Goal: Transaction & Acquisition: Purchase product/service

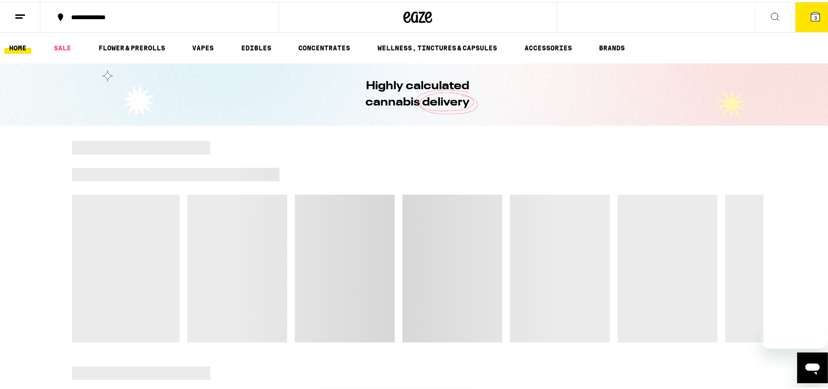
click at [813, 29] on button "3" at bounding box center [815, 15] width 40 height 30
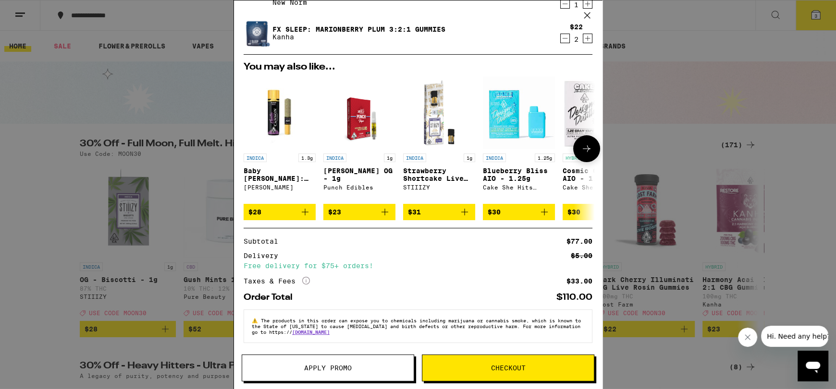
scroll to position [5, 0]
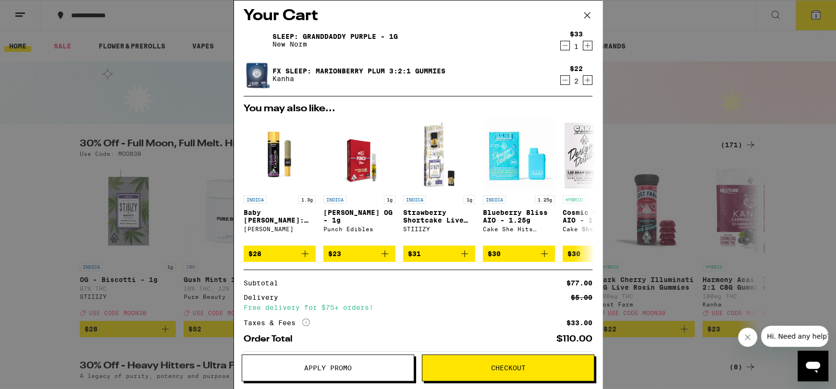
click at [560, 80] on icon "Decrement" at bounding box center [564, 80] width 9 height 12
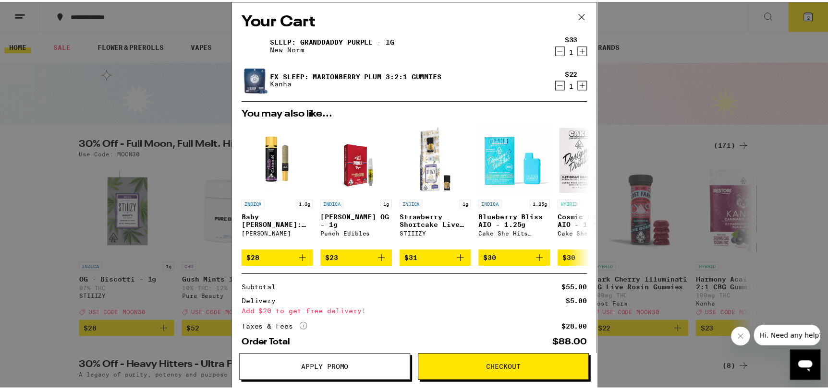
scroll to position [0, 0]
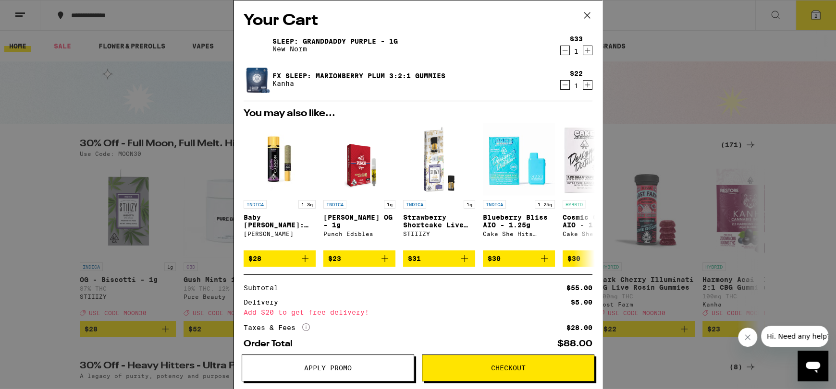
click at [586, 12] on icon at bounding box center [587, 15] width 14 height 14
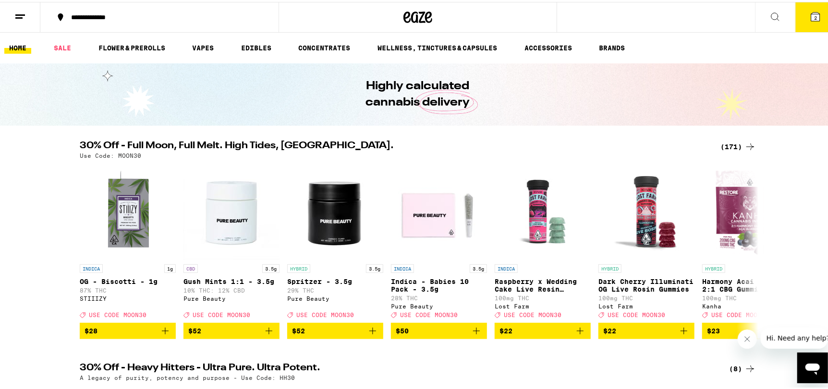
drag, startPoint x: 460, startPoint y: 286, endPoint x: 633, endPoint y: 98, distance: 254.9
click at [633, 98] on div "Highly calculated cannabis delivery" at bounding box center [418, 92] width 836 height 62
click at [747, 147] on icon at bounding box center [750, 145] width 12 height 12
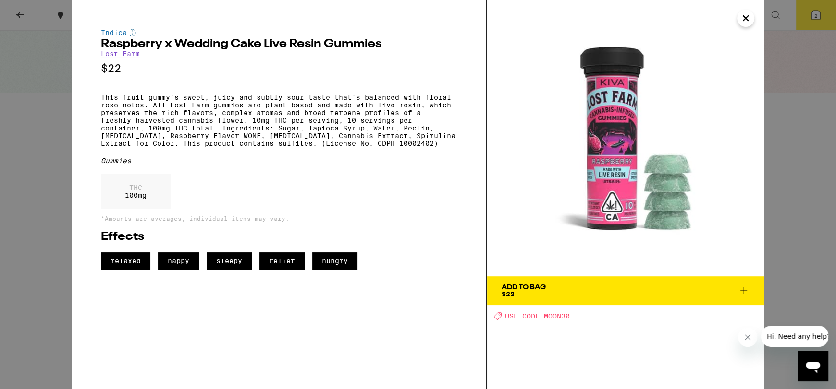
click at [745, 17] on icon "Close" at bounding box center [745, 18] width 5 height 5
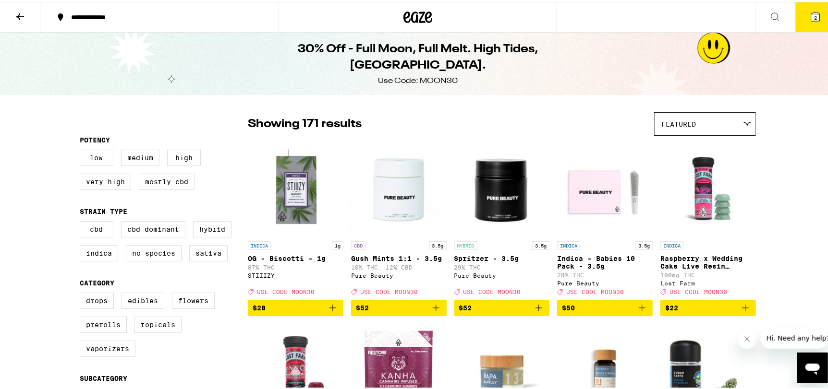
click at [812, 15] on icon at bounding box center [815, 15] width 9 height 9
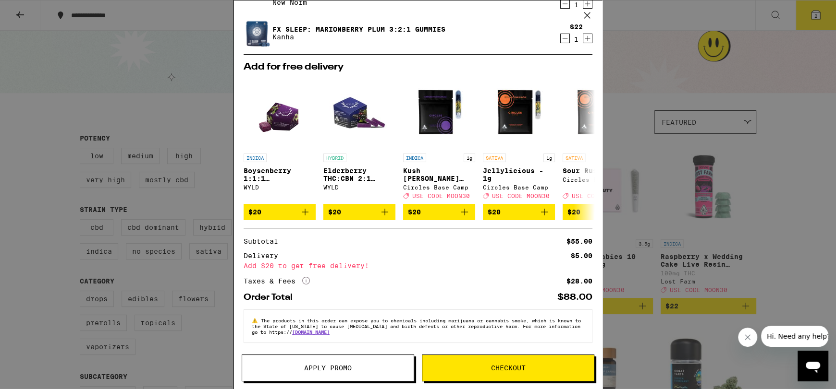
scroll to position [53, 0]
click at [343, 366] on span "Apply Promo" at bounding box center [328, 368] width 48 height 7
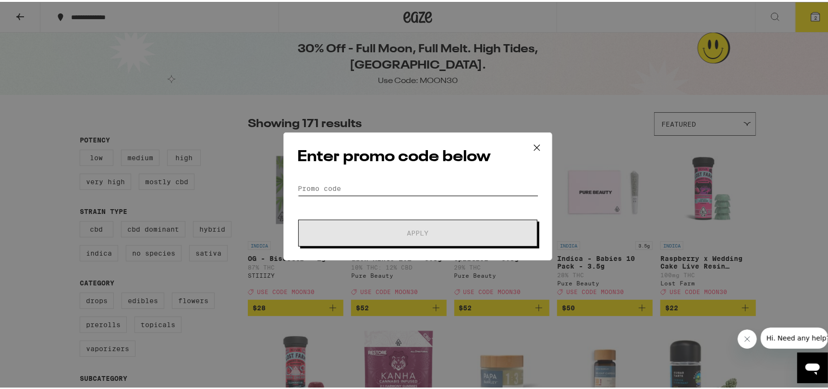
click at [373, 183] on input "Promo Code" at bounding box center [417, 187] width 241 height 14
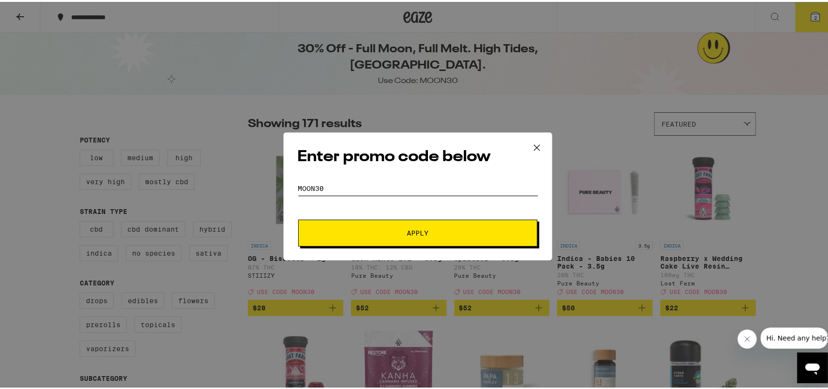
type input "moon30"
click at [298, 218] on button "Apply" at bounding box center [417, 231] width 239 height 27
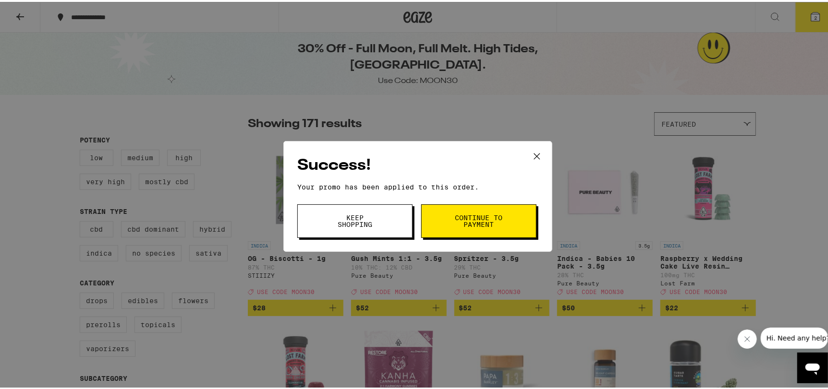
click at [366, 217] on span "Keep Shopping" at bounding box center [354, 219] width 49 height 13
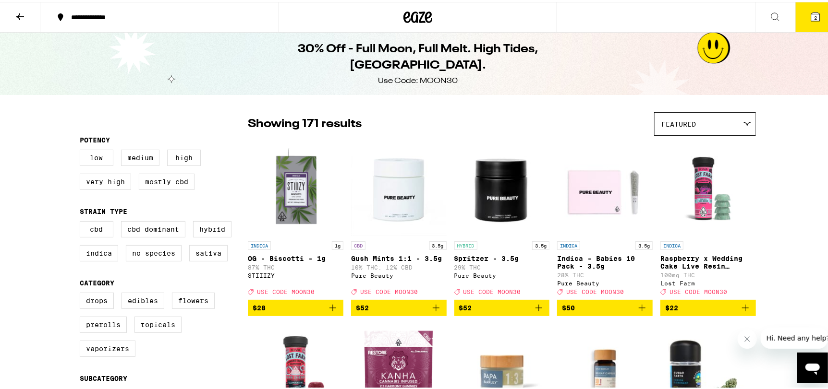
click at [811, 11] on icon at bounding box center [815, 15] width 9 height 9
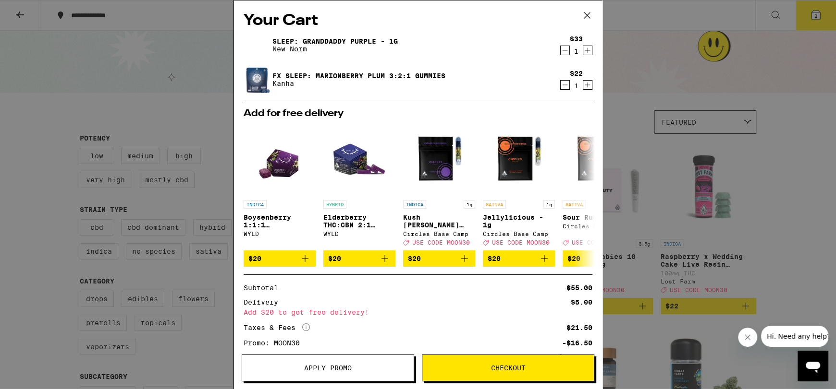
click at [586, 12] on icon at bounding box center [587, 15] width 14 height 14
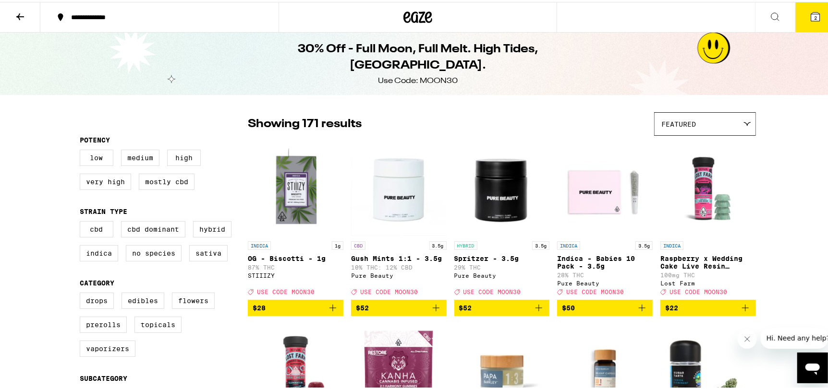
click at [805, 25] on button "2" at bounding box center [815, 15] width 40 height 30
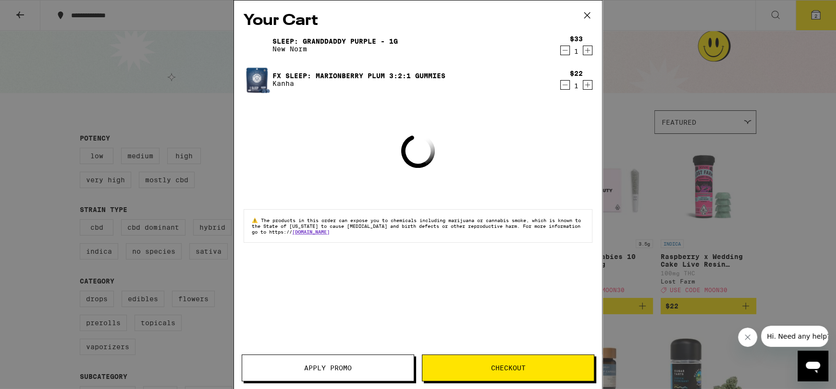
click at [584, 86] on icon "Increment" at bounding box center [587, 85] width 9 height 12
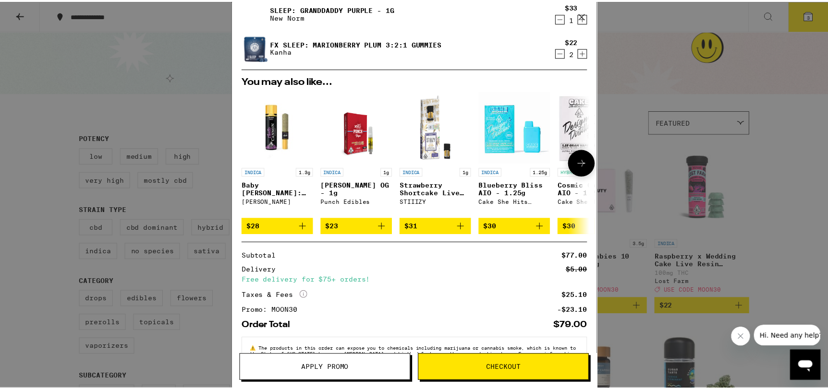
scroll to position [67, 0]
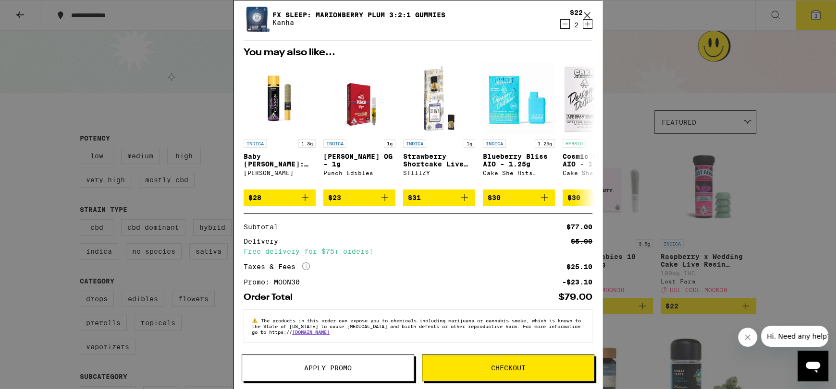
click at [583, 5] on button at bounding box center [587, 15] width 30 height 31
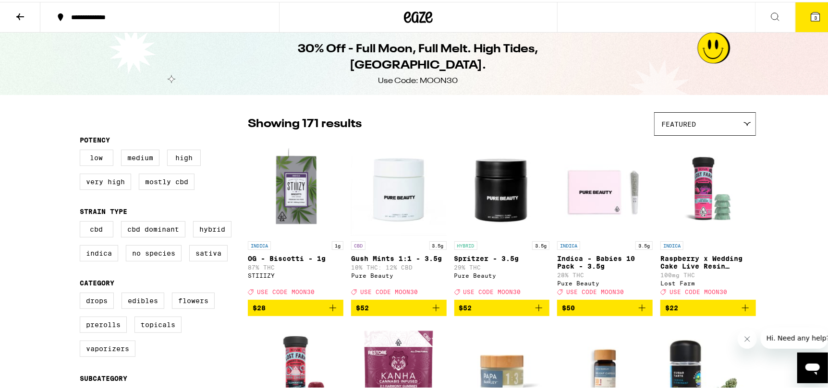
click at [586, 11] on div "Your Cart Sleep: Granddaddy Purple - 1g New Norm $33 1 FX SLEEP: Marionberry Pl…" at bounding box center [418, 194] width 836 height 389
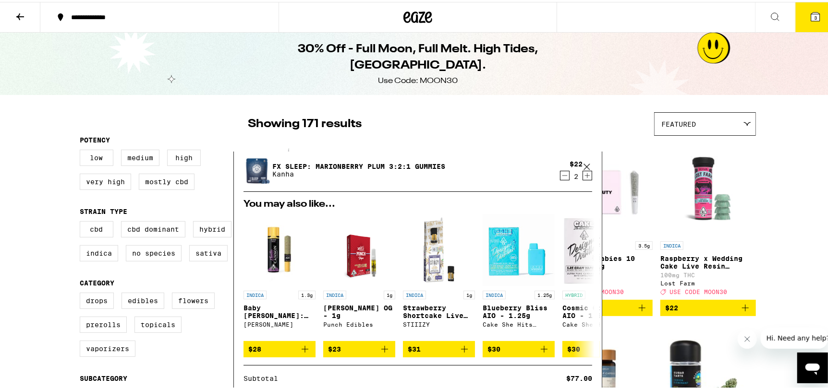
scroll to position [240, 0]
click at [684, 90] on div "Your Cart Sleep: Granddaddy Purple - 1g New Norm $33 1 FX SLEEP: Marionberry Pl…" at bounding box center [418, 194] width 836 height 389
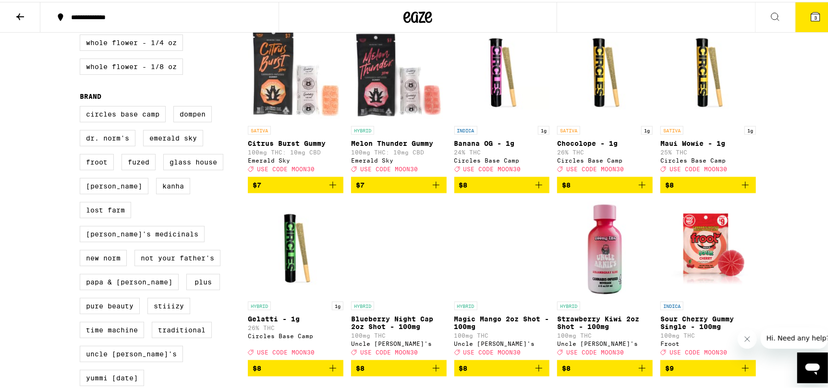
scroll to position [720, 0]
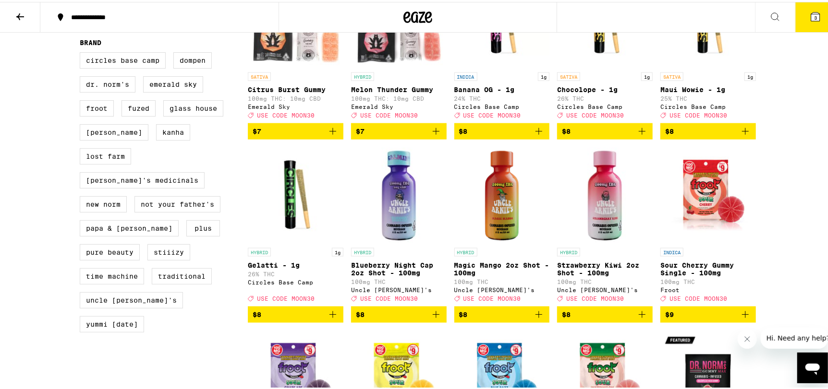
click at [433, 319] on icon "Add to bag" at bounding box center [436, 313] width 12 height 12
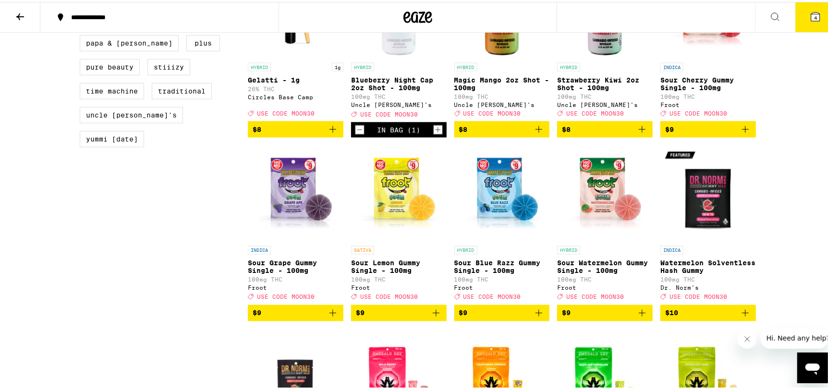
scroll to position [912, 0]
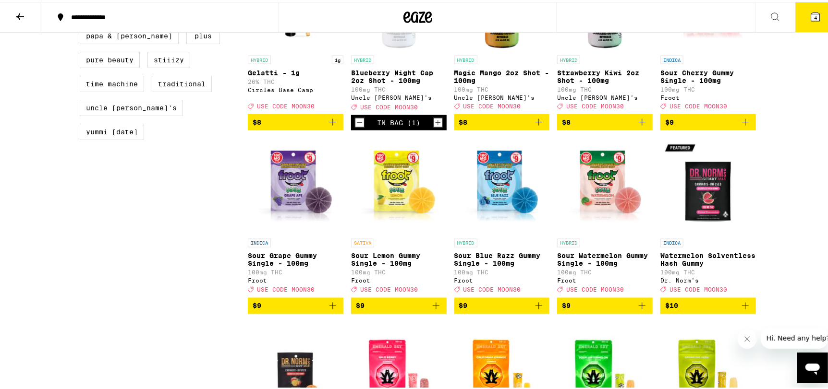
click at [810, 13] on icon at bounding box center [816, 15] width 12 height 12
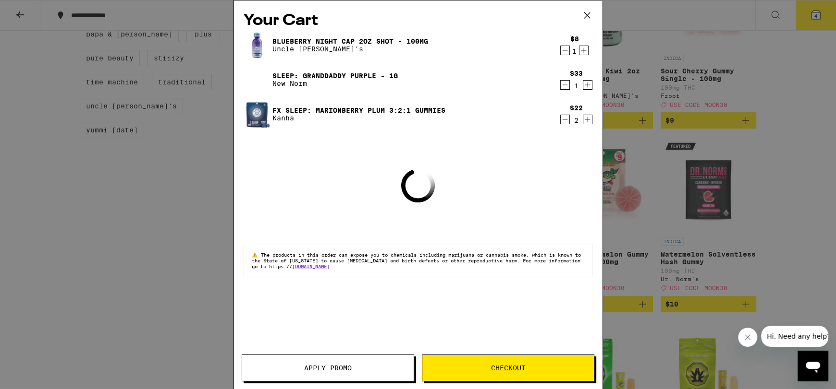
click at [562, 122] on icon "Decrement" at bounding box center [564, 120] width 9 height 12
click at [743, 105] on div "Your Cart Blueberry Night Cap 2oz Shot - 100mg Uncle [PERSON_NAME]'s $8 1 Sleep…" at bounding box center [418, 194] width 836 height 389
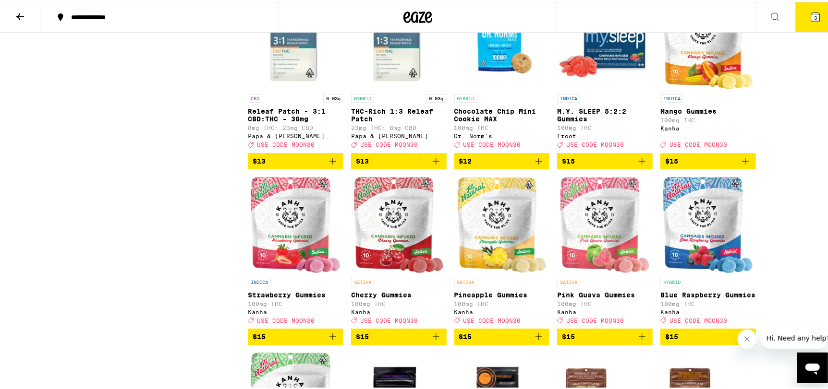
scroll to position [1776, 0]
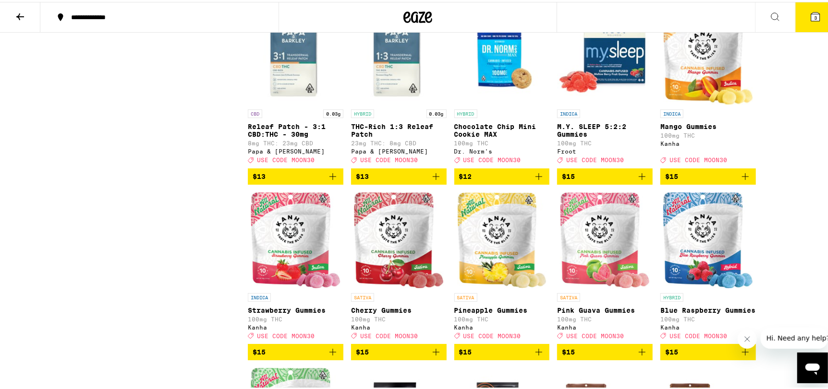
click at [639, 181] on icon "Add to bag" at bounding box center [642, 175] width 12 height 12
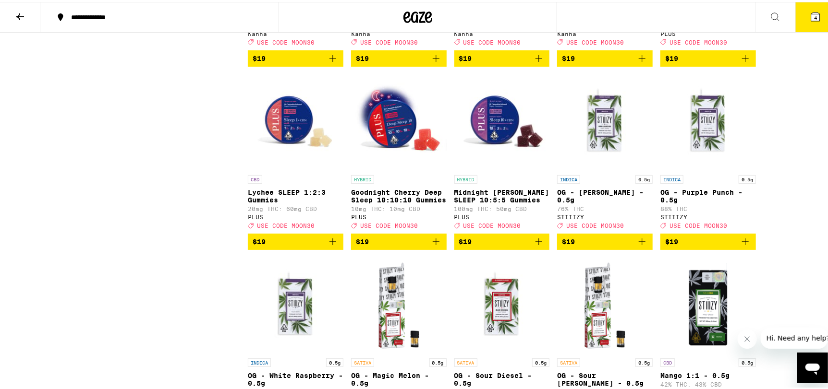
scroll to position [2785, 0]
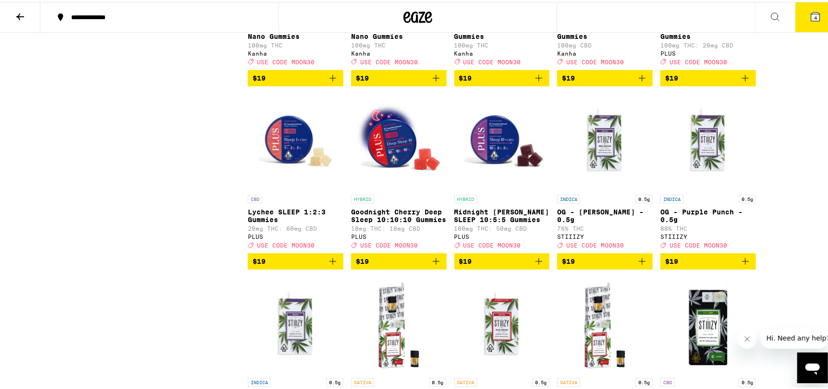
click at [501, 188] on img "Open page for Midnight Berry SLEEP 10:5:5 Gummies from PLUS" at bounding box center [502, 140] width 96 height 96
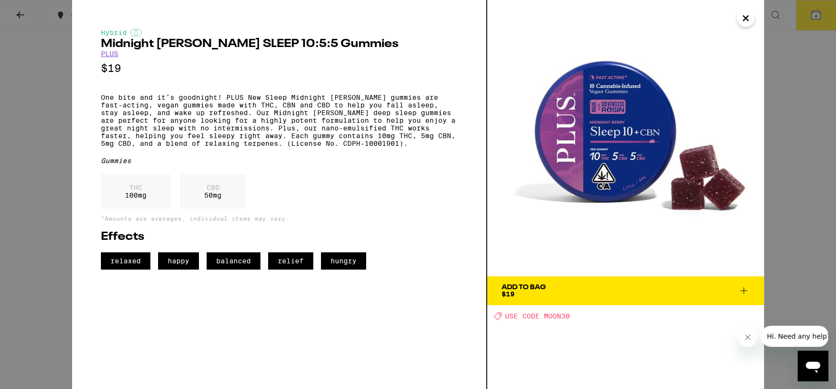
click at [742, 293] on icon at bounding box center [744, 291] width 12 height 12
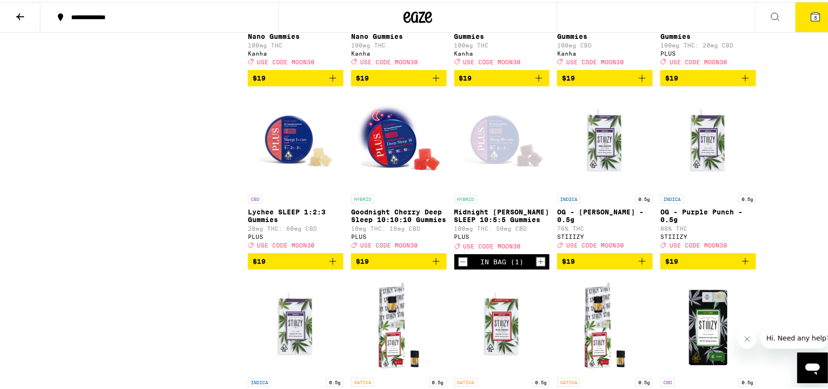
click at [742, 80] on icon "Add to bag" at bounding box center [745, 76] width 7 height 7
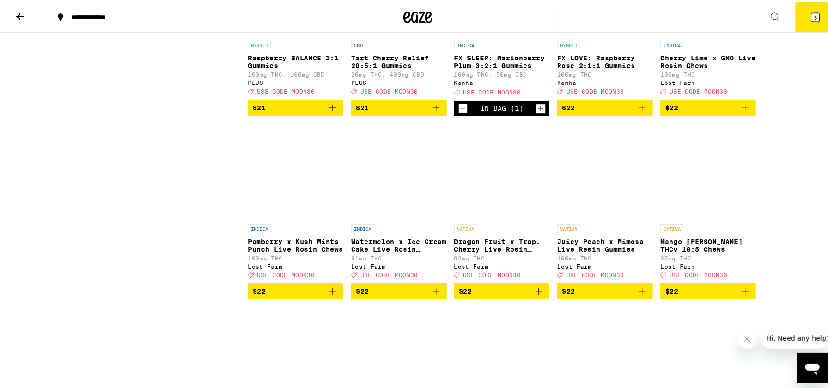
scroll to position [3842, 0]
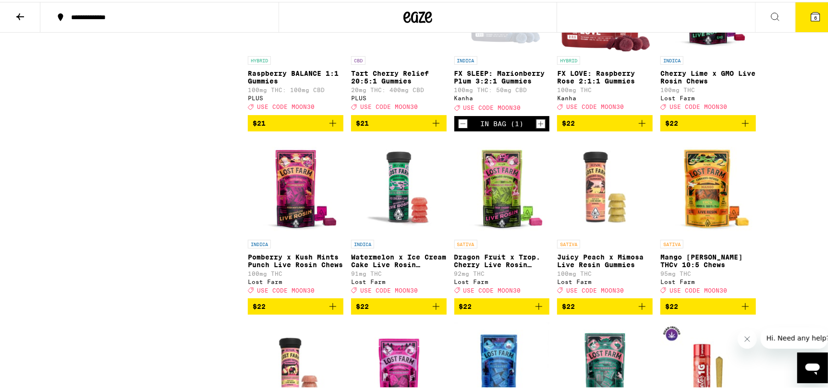
click at [743, 127] on icon "Add to bag" at bounding box center [746, 122] width 12 height 12
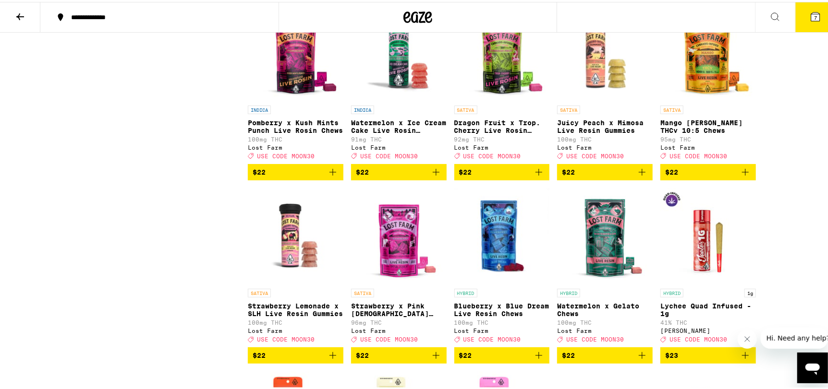
scroll to position [3986, 0]
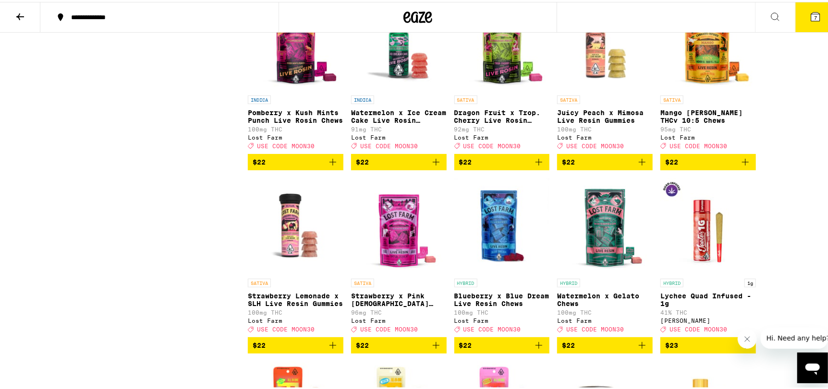
click at [433, 166] on icon "Add to bag" at bounding box center [436, 161] width 12 height 12
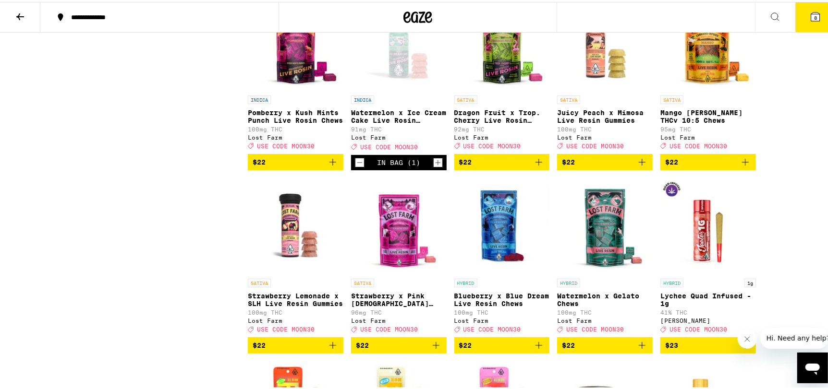
click at [332, 166] on icon "Add to bag" at bounding box center [333, 161] width 12 height 12
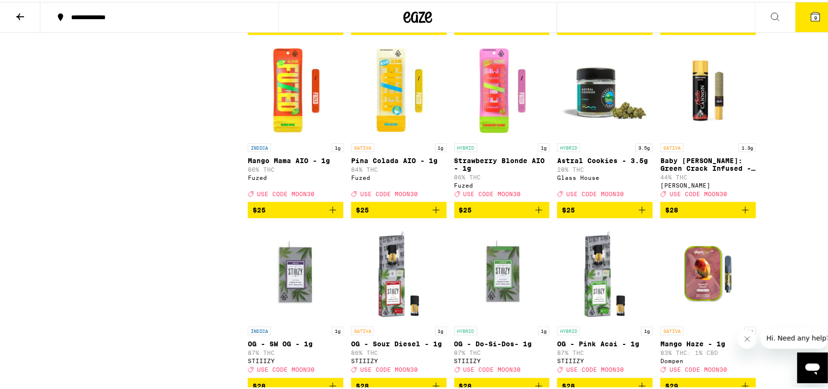
scroll to position [4322, 0]
